Goal: Information Seeking & Learning: Learn about a topic

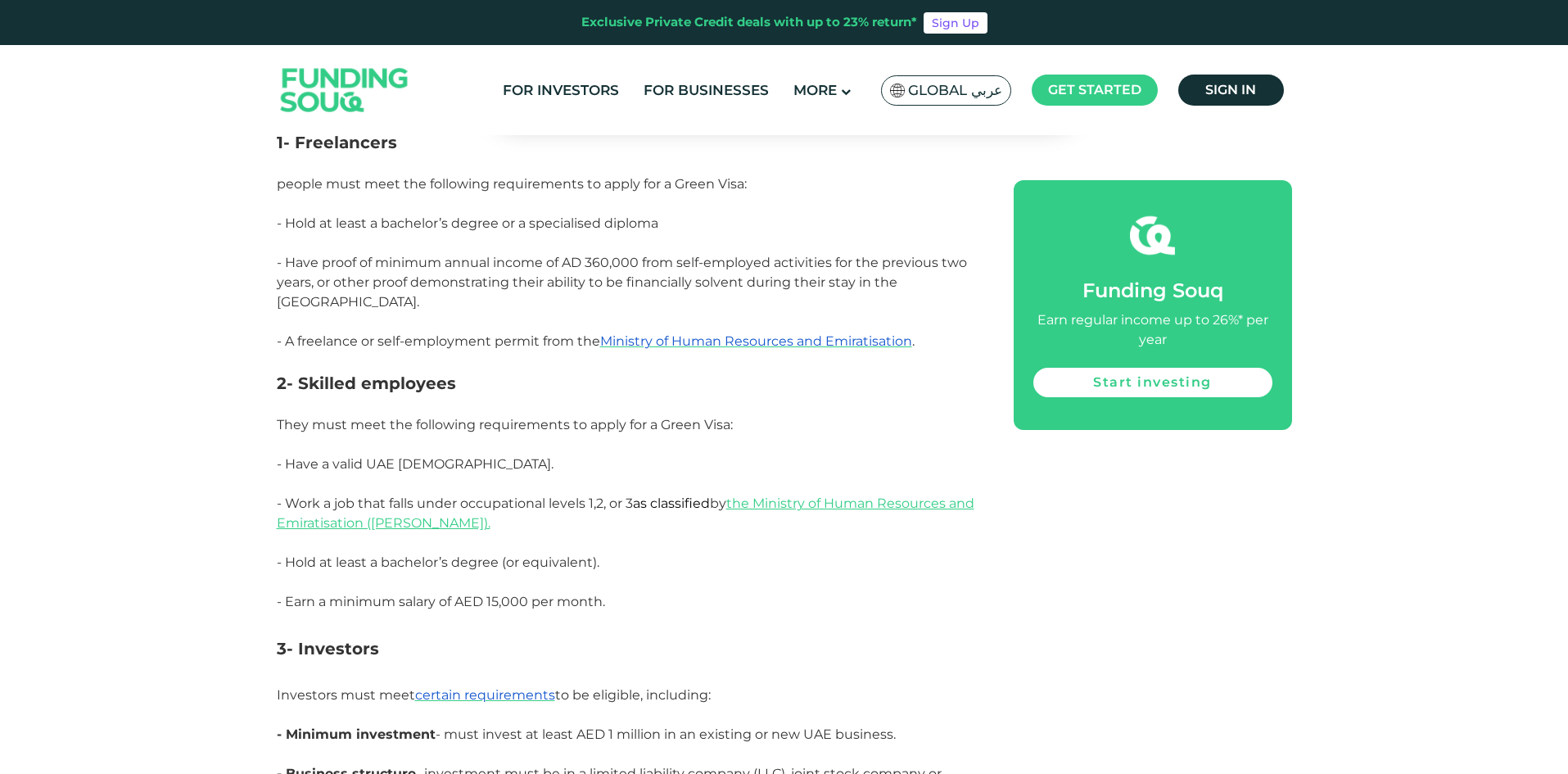
scroll to position [1310, 0]
drag, startPoint x: 664, startPoint y: 219, endPoint x: 240, endPoint y: 206, distance: 424.2
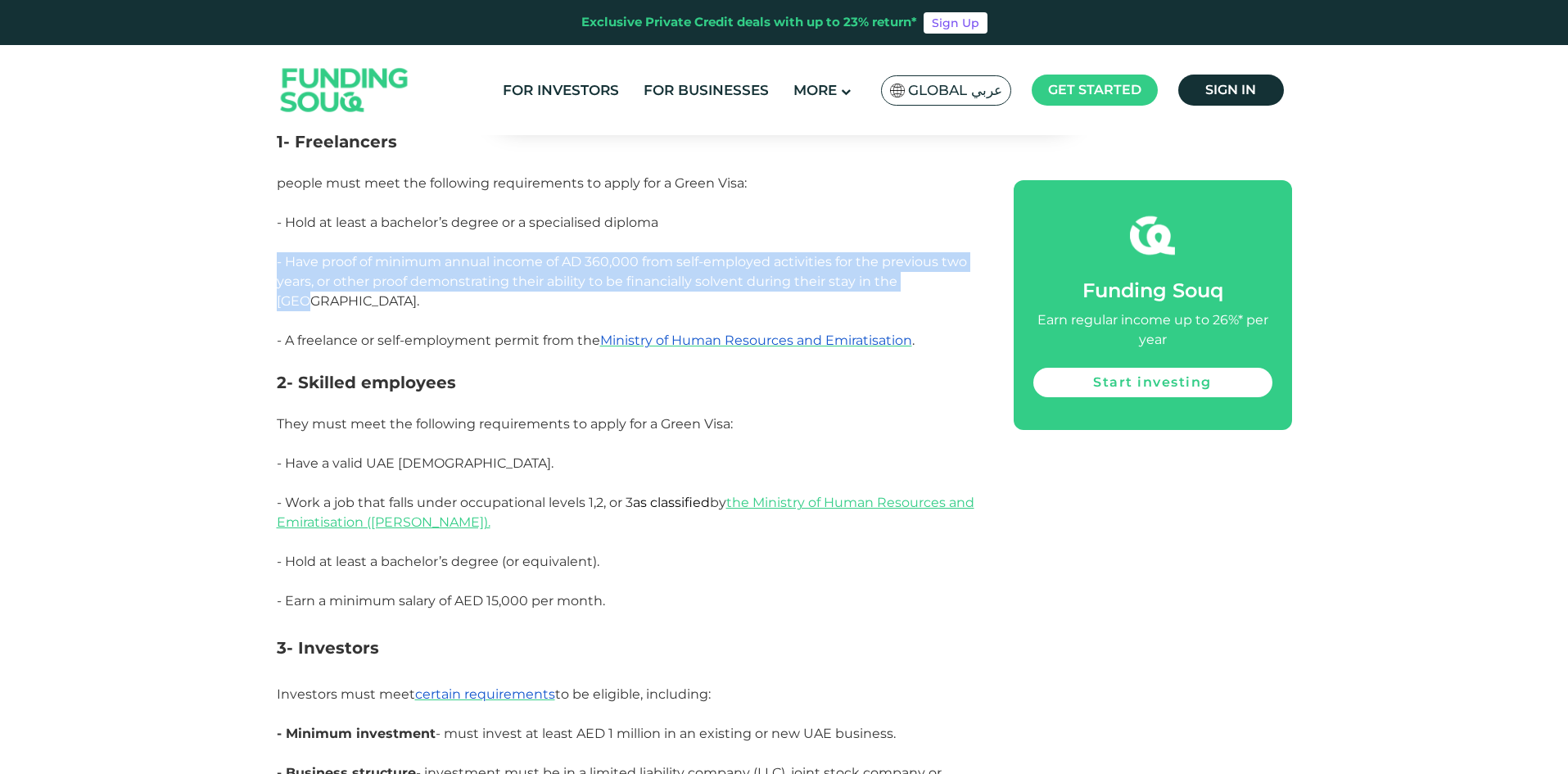
drag, startPoint x: 934, startPoint y: 281, endPoint x: 265, endPoint y: 256, distance: 669.5
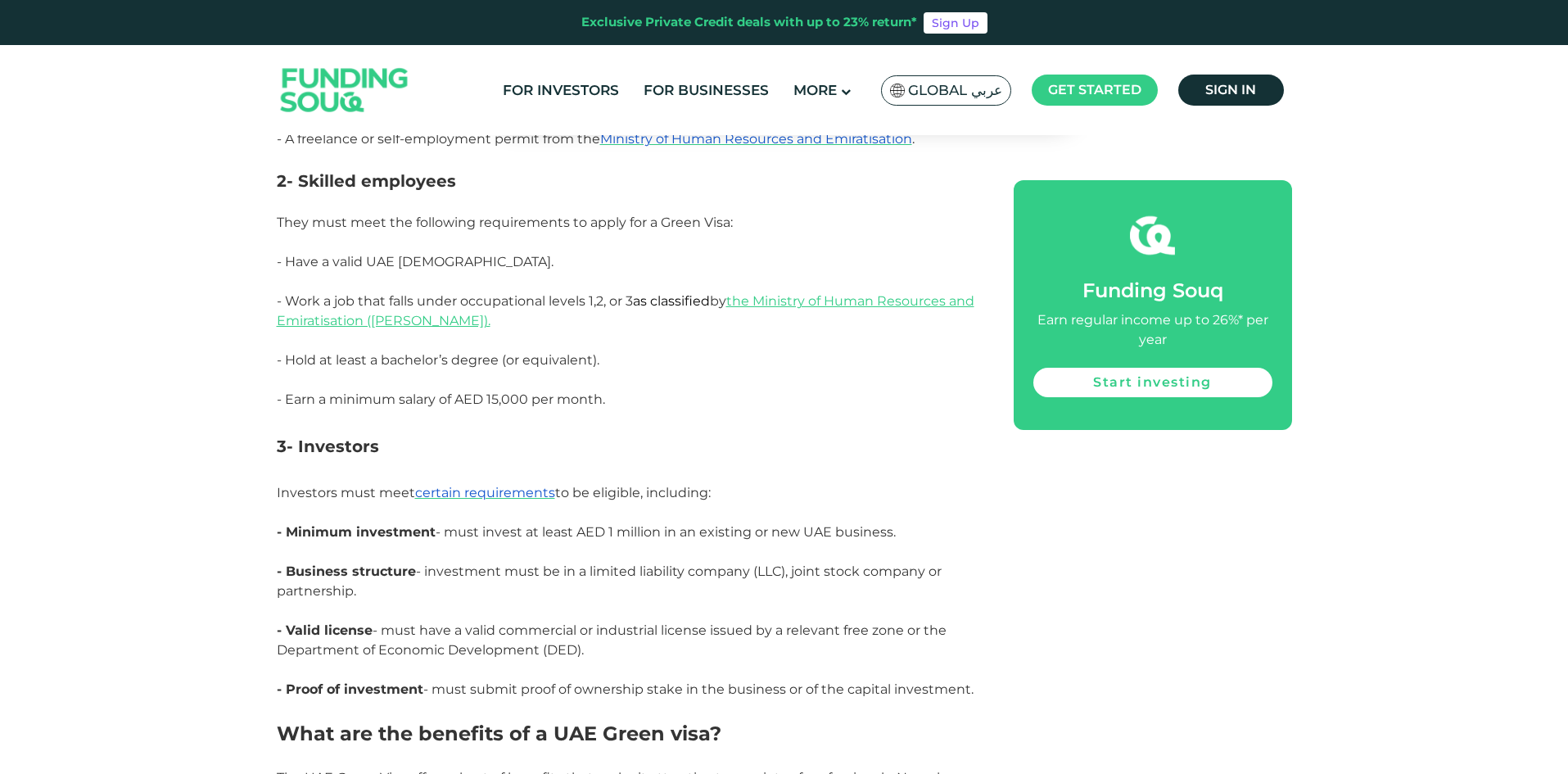
scroll to position [1473, 0]
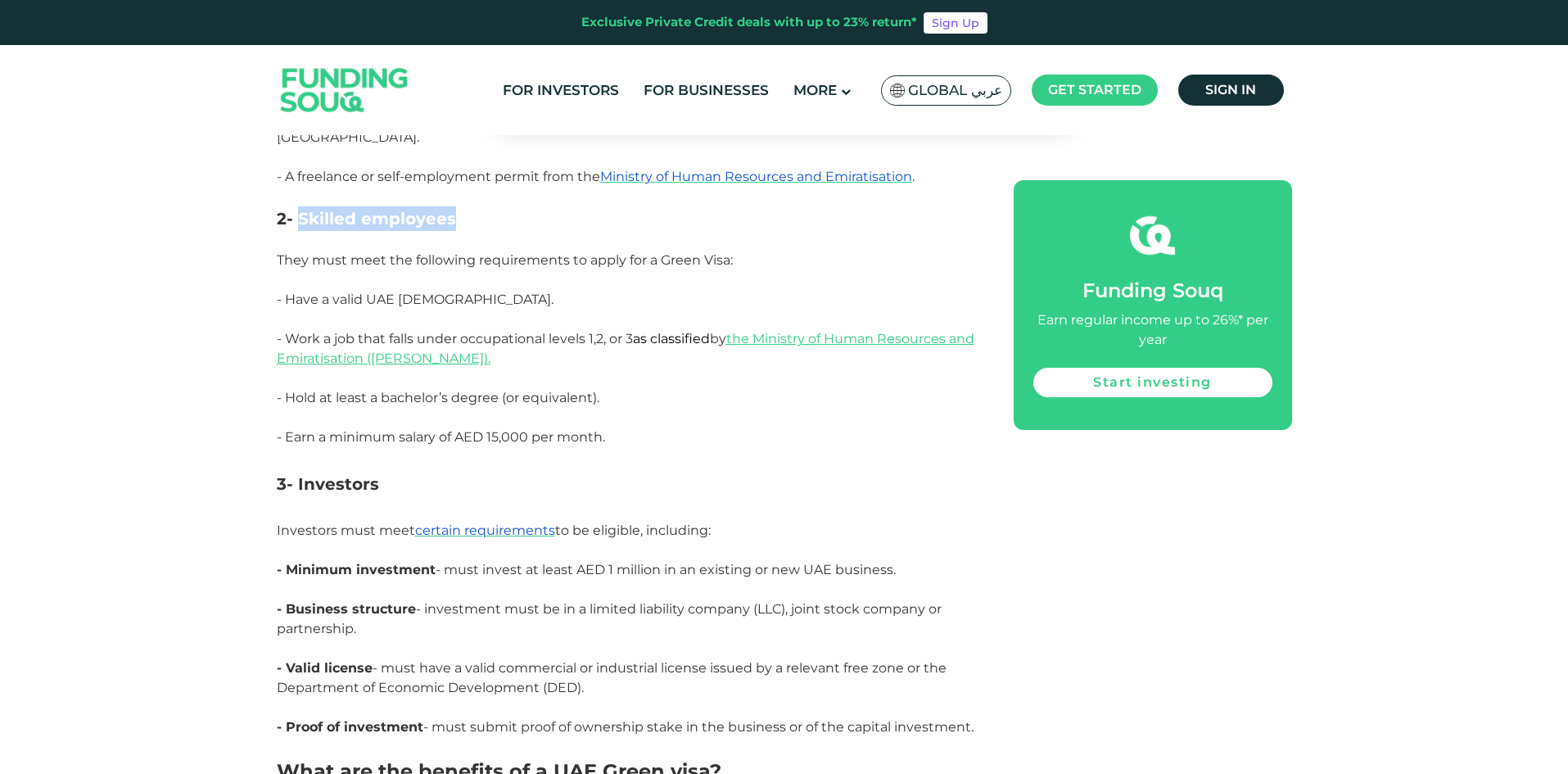
drag, startPoint x: 300, startPoint y: 197, endPoint x: 463, endPoint y: 199, distance: 163.0
click at [463, 206] on h3 "2- Skilled employees" at bounding box center [627, 218] width 700 height 24
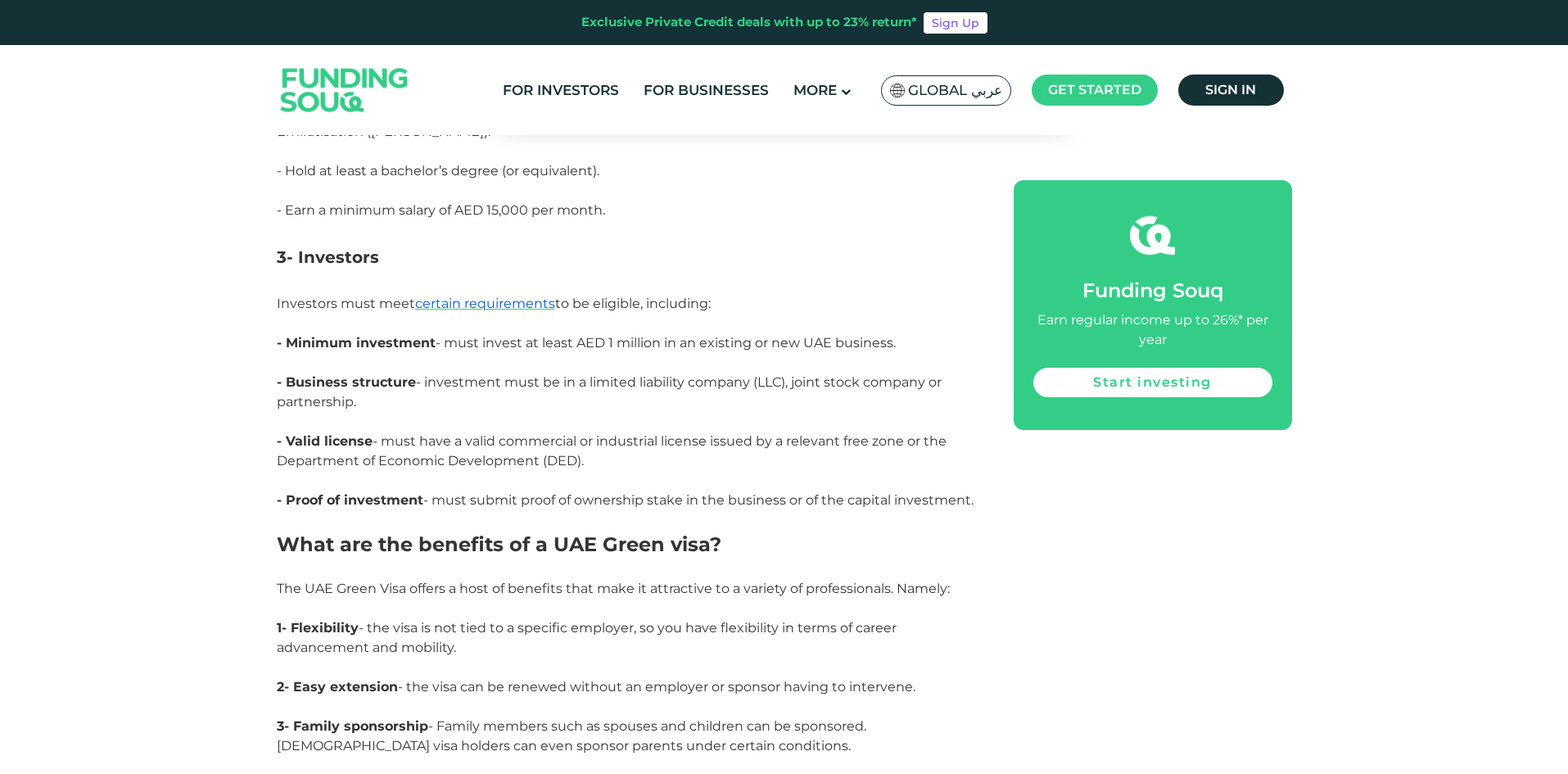
scroll to position [1719, 0]
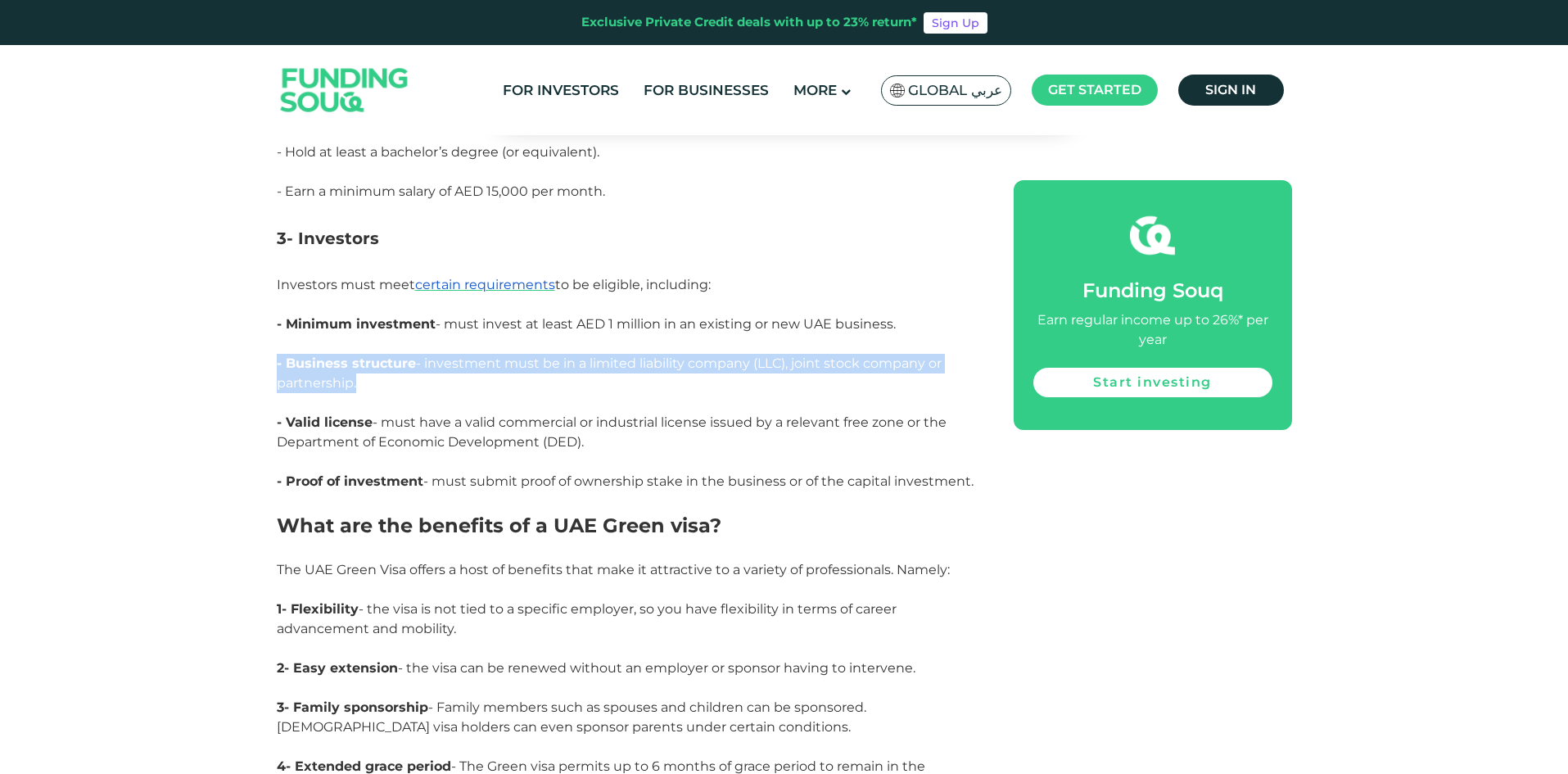
drag, startPoint x: 368, startPoint y: 364, endPoint x: 184, endPoint y: 349, distance: 184.6
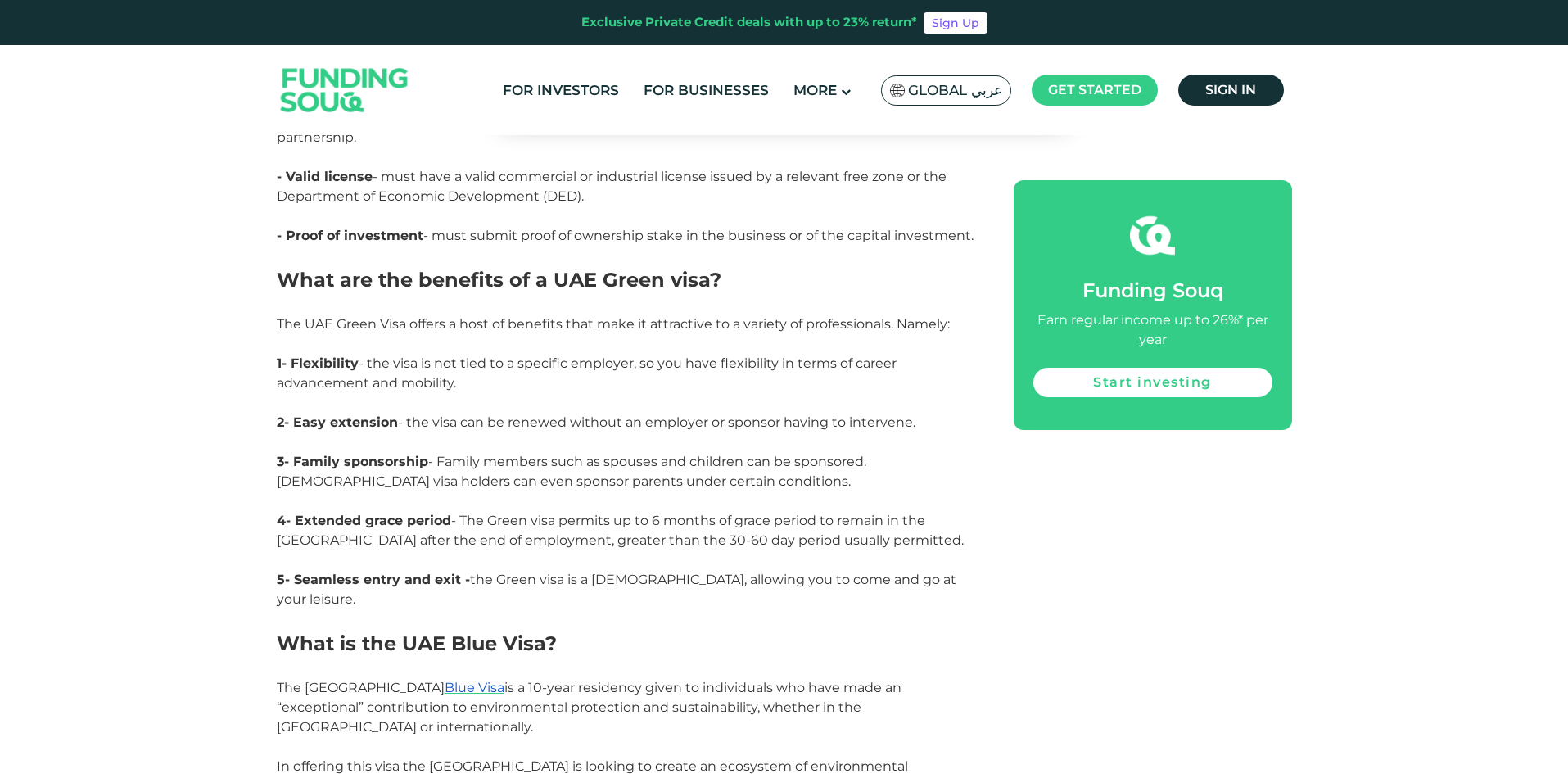
scroll to position [1883, 0]
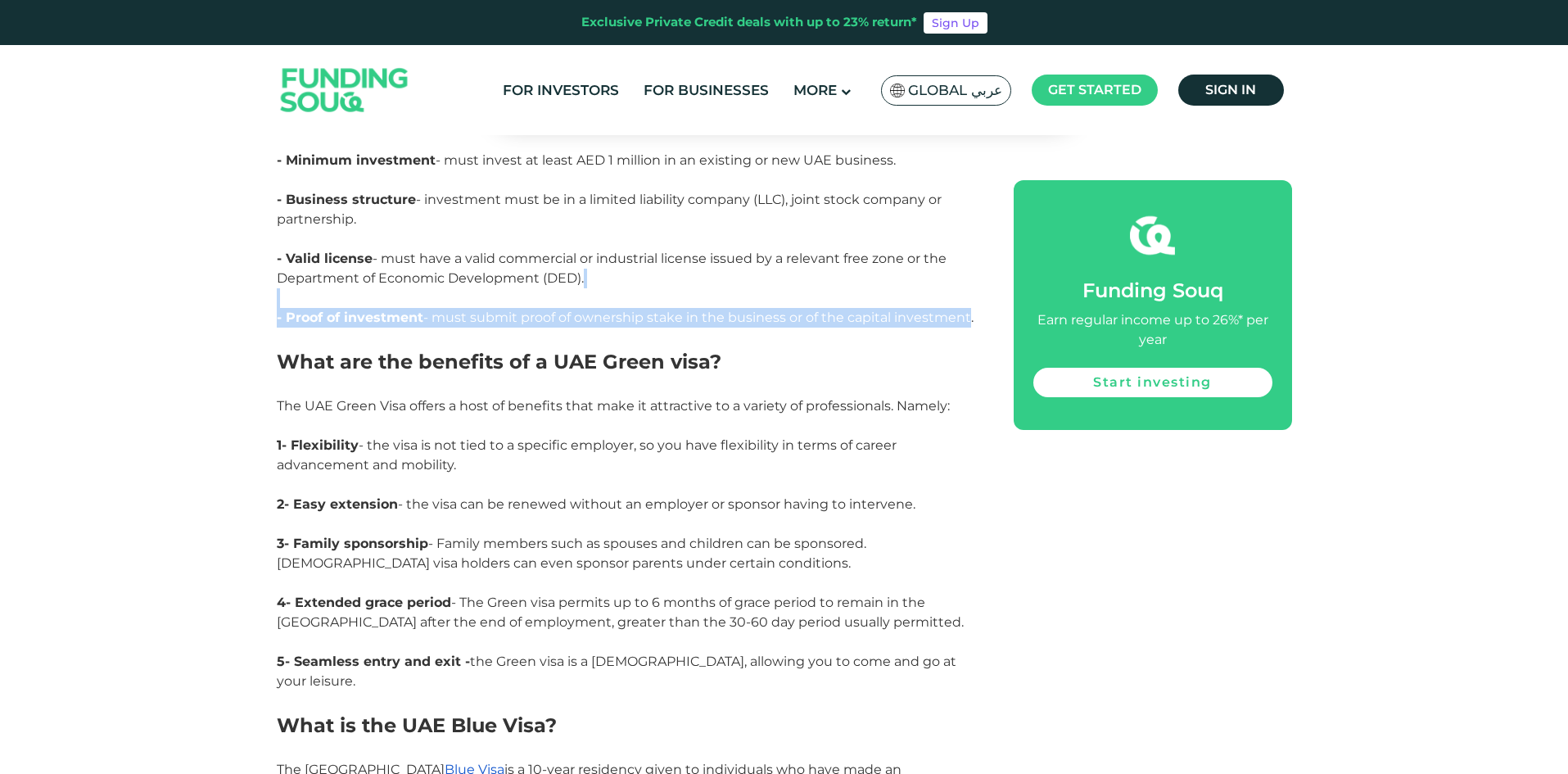
drag, startPoint x: 971, startPoint y: 291, endPoint x: 193, endPoint y: 300, distance: 778.1
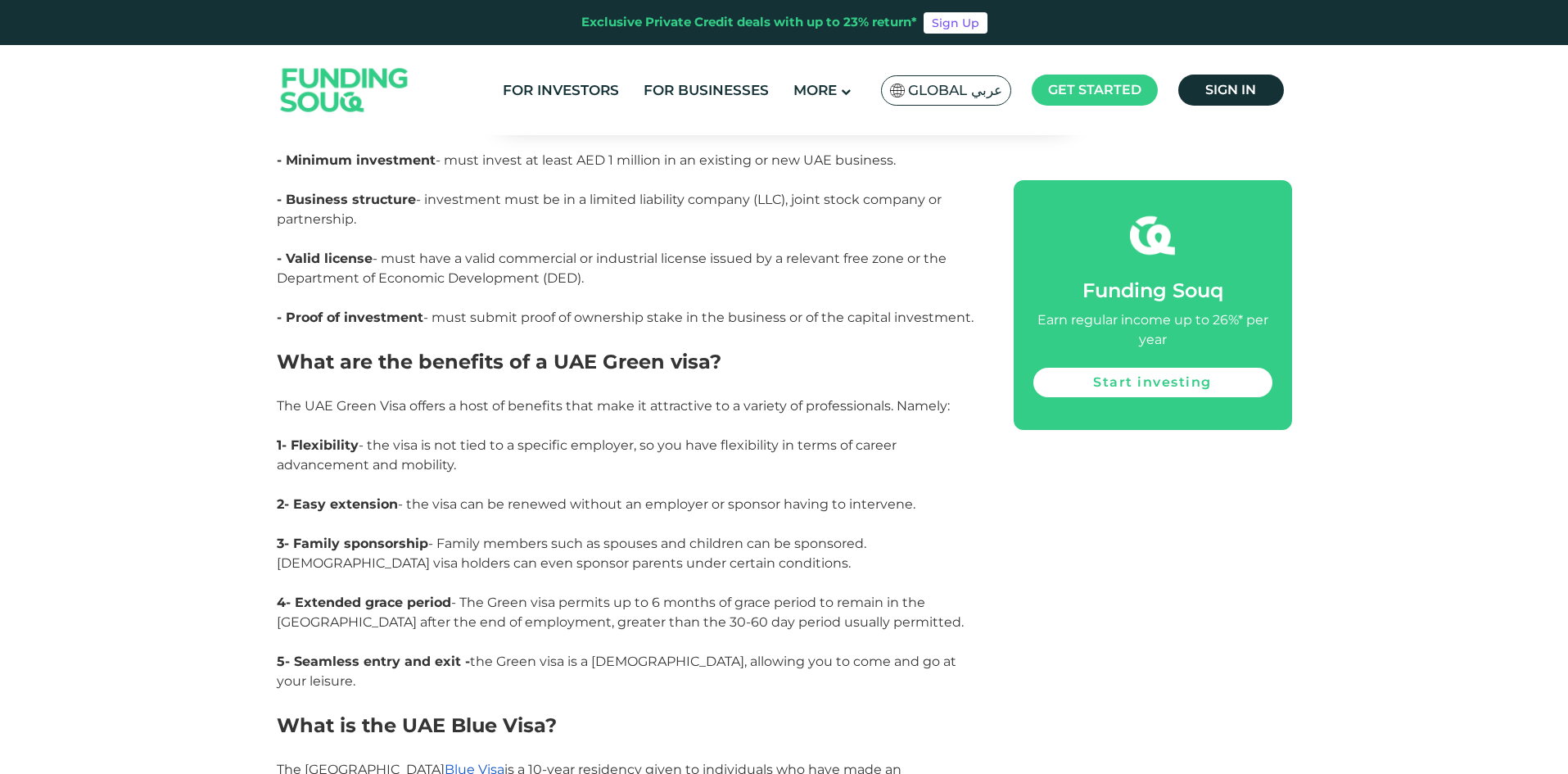
scroll to position [1964, 0]
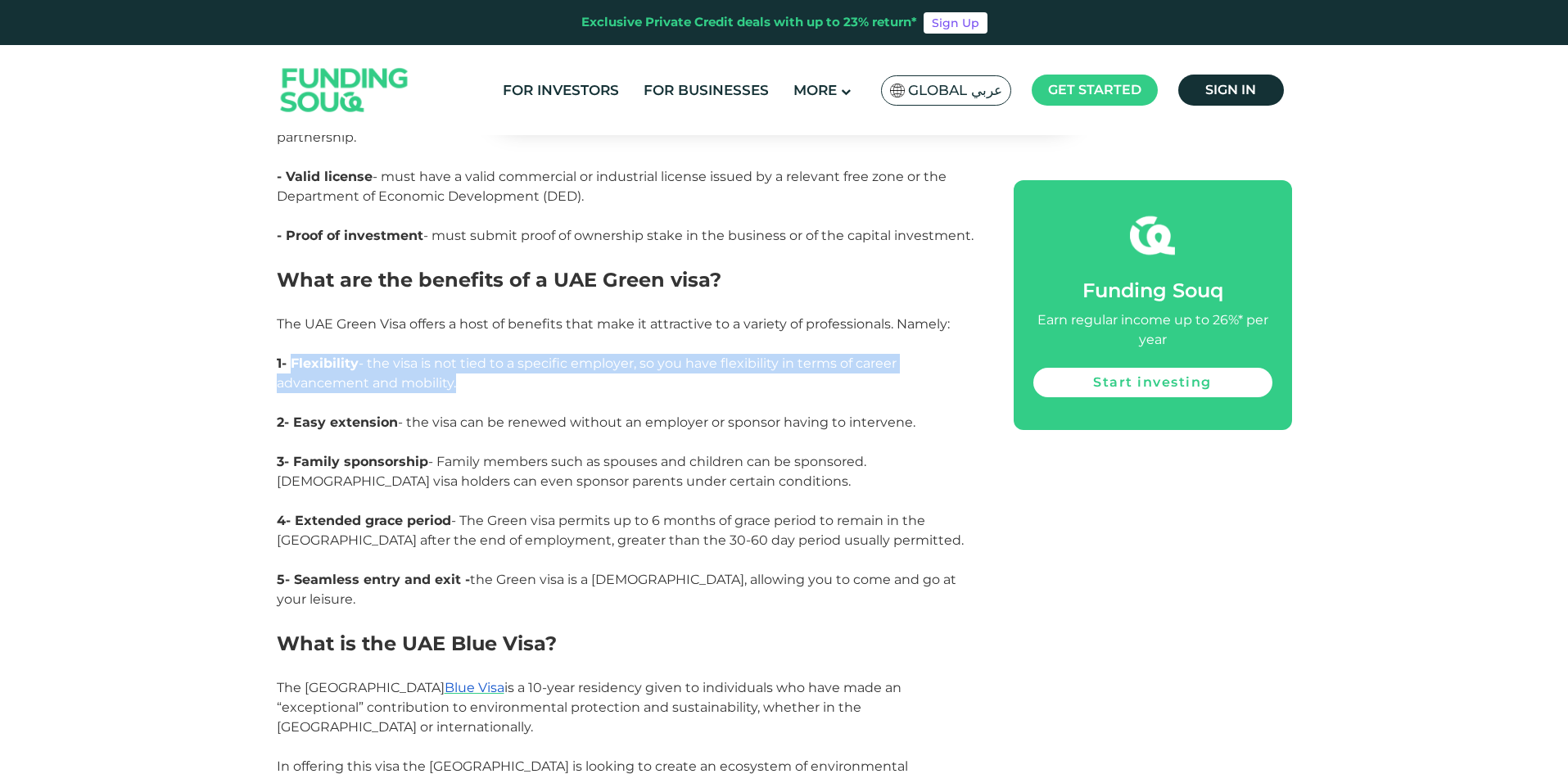
drag, startPoint x: 469, startPoint y: 364, endPoint x: 294, endPoint y: 338, distance: 176.9
click at [294, 354] on p "1- Flexibility - the visa is not tied to a specific employer, so you have flexi…" at bounding box center [627, 383] width 700 height 59
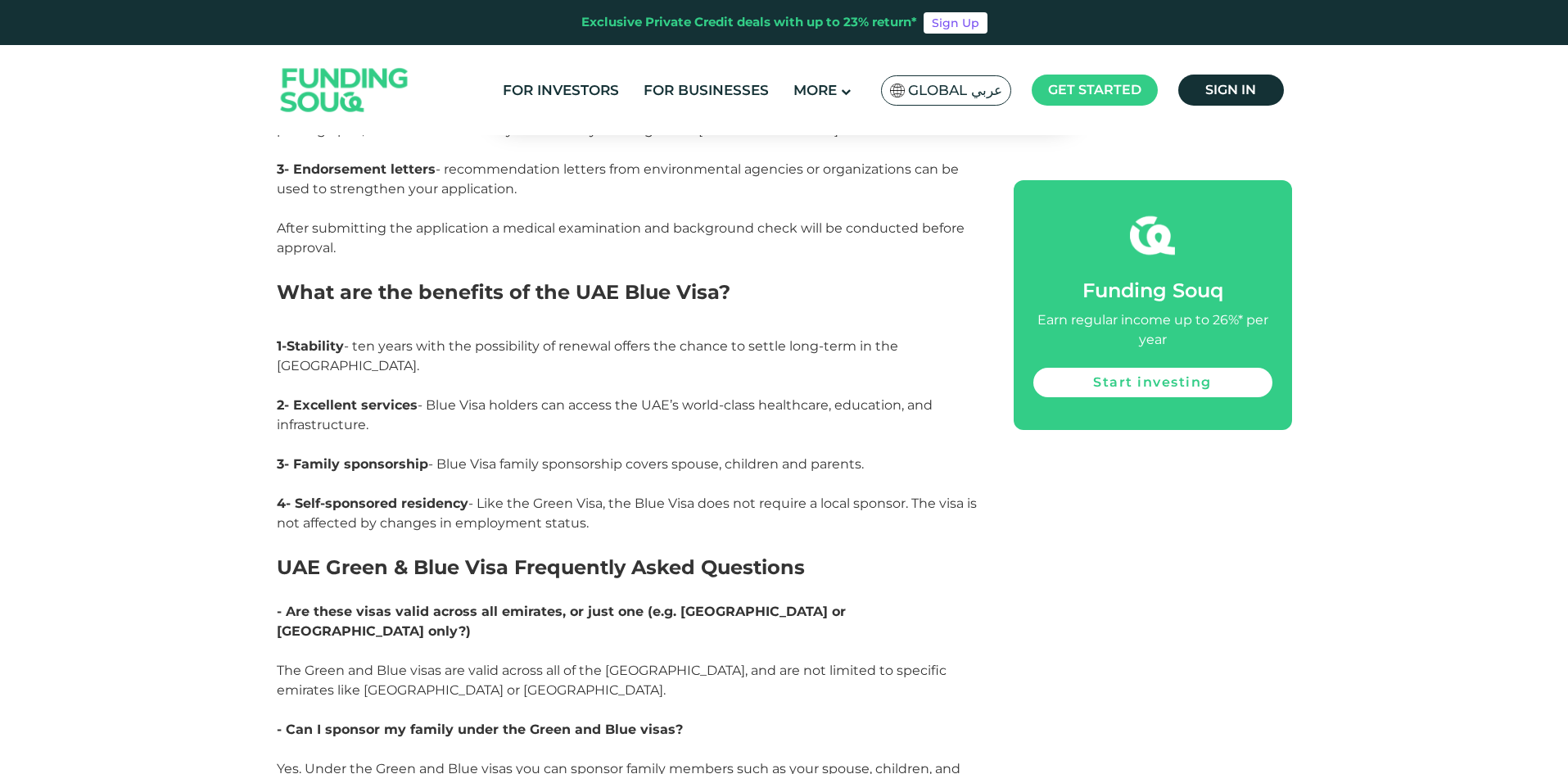
scroll to position [3192, 0]
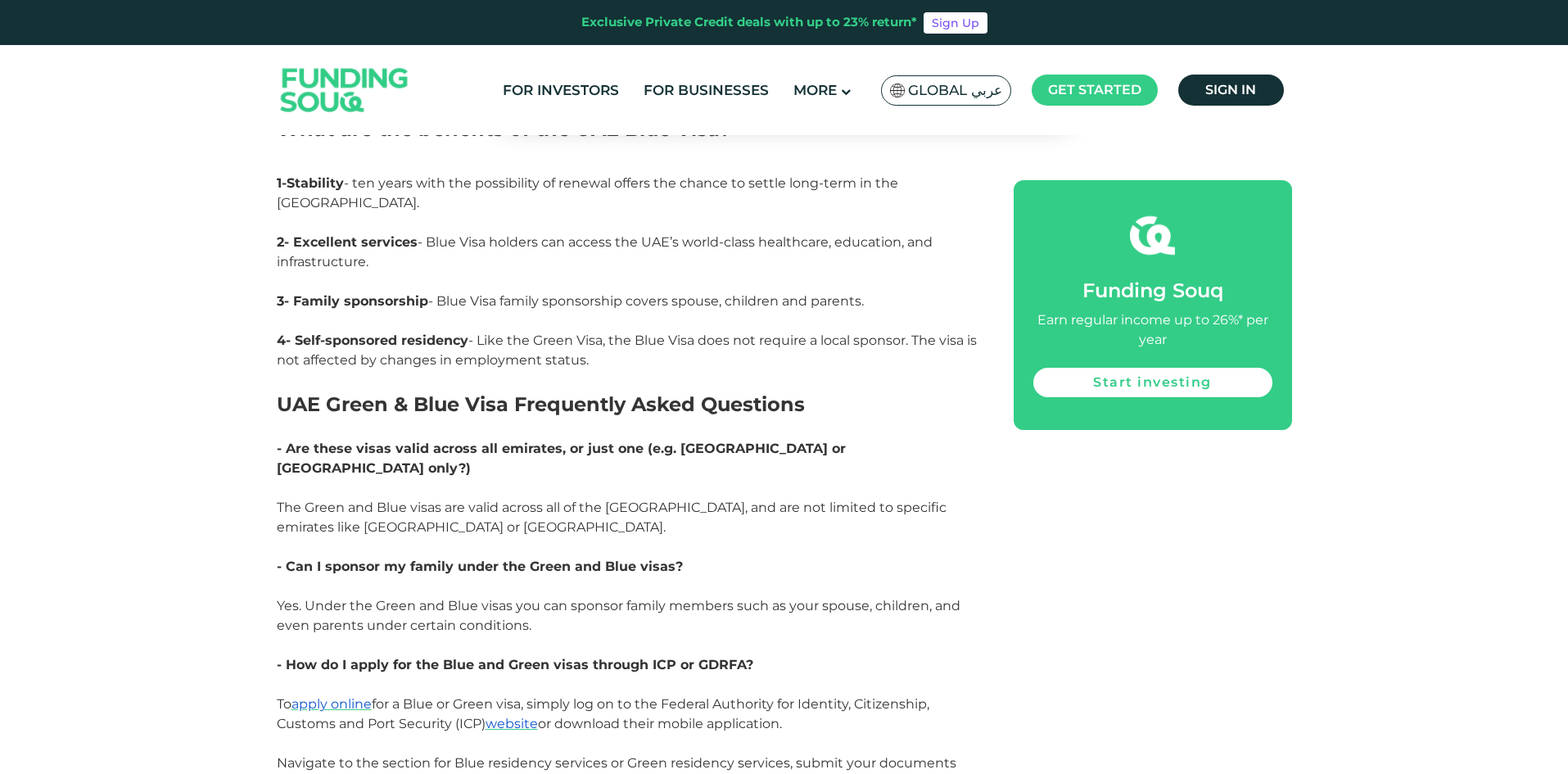
scroll to position [3356, 0]
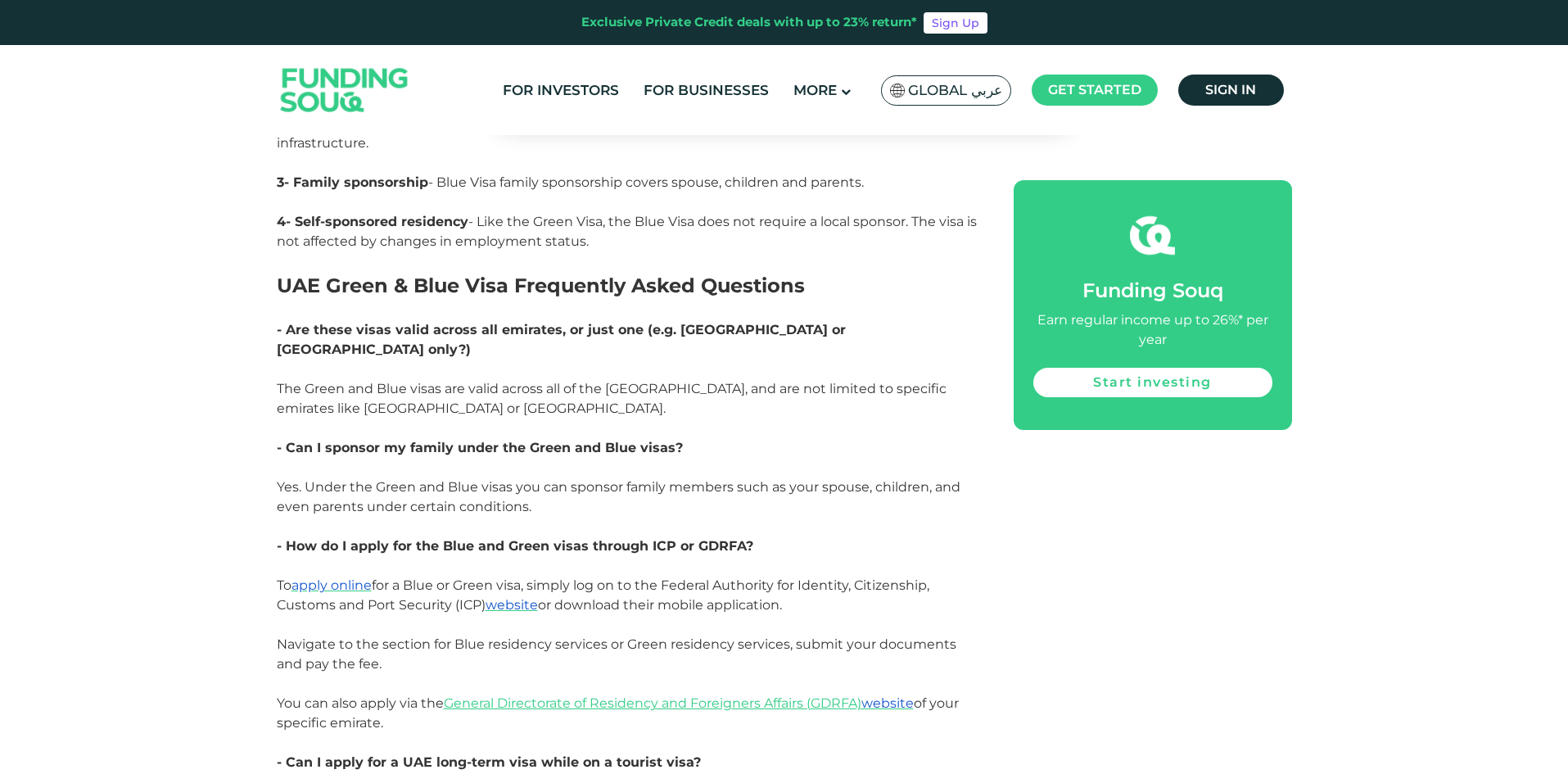
scroll to position [3602, 0]
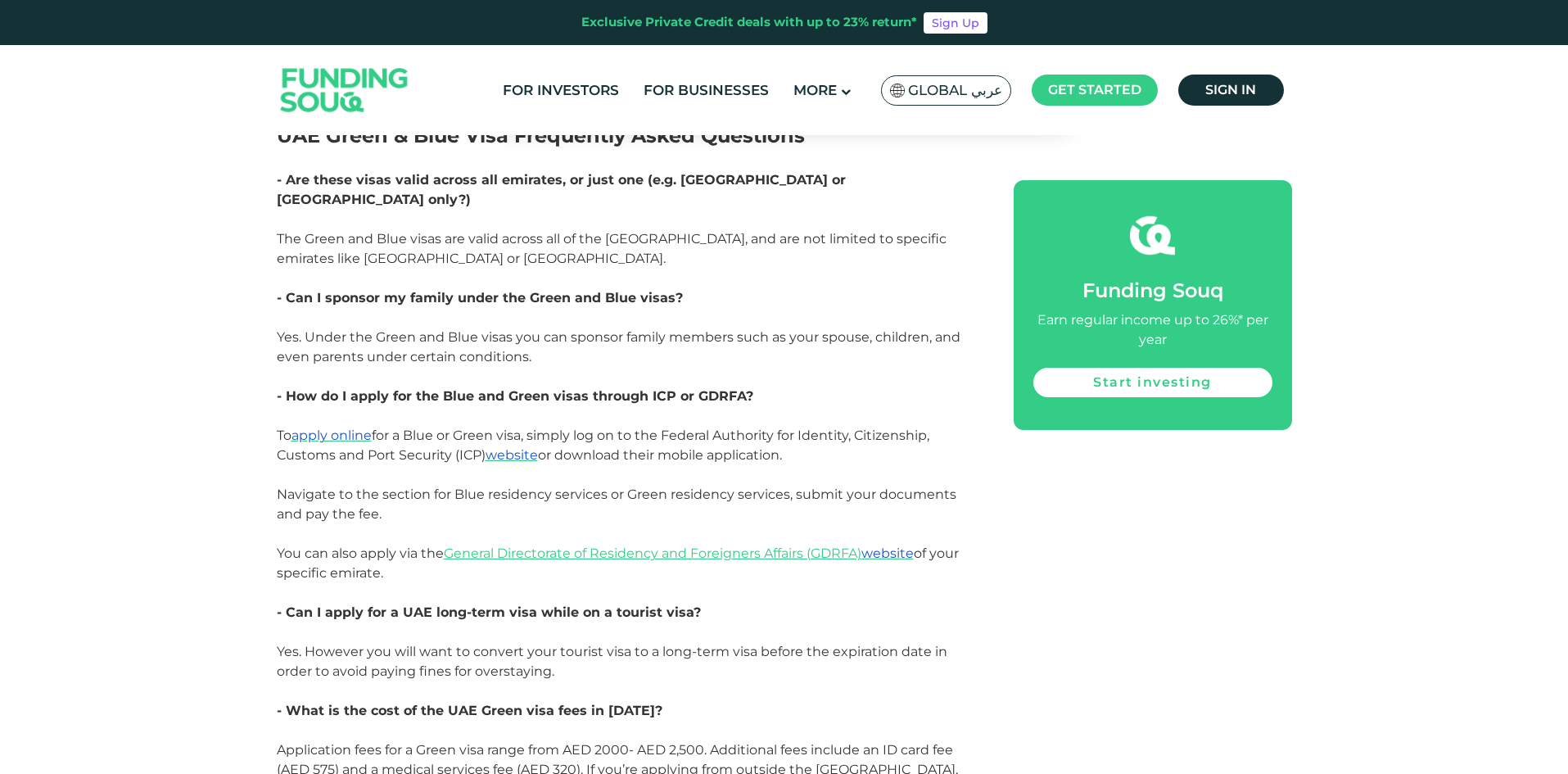
drag, startPoint x: 1382, startPoint y: 566, endPoint x: 1326, endPoint y: 565, distance: 56.0
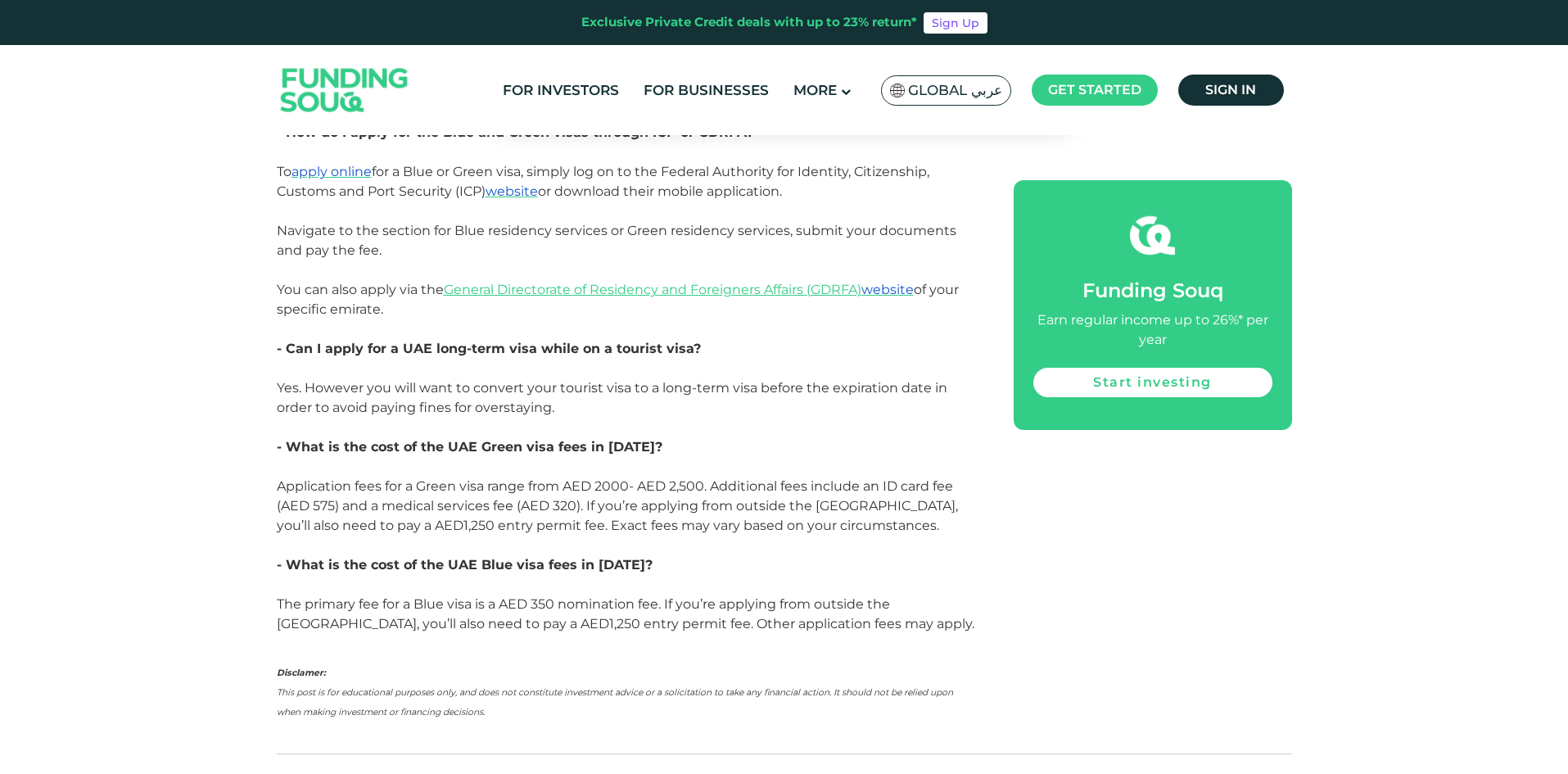
scroll to position [3930, 0]
